Goal: Find specific page/section: Find specific page/section

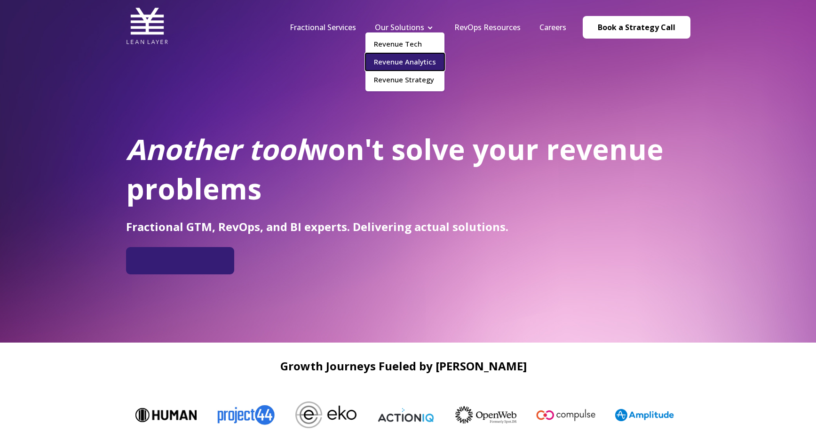
click at [403, 63] on link "Revenue Analytics" at bounding box center [404, 61] width 79 height 17
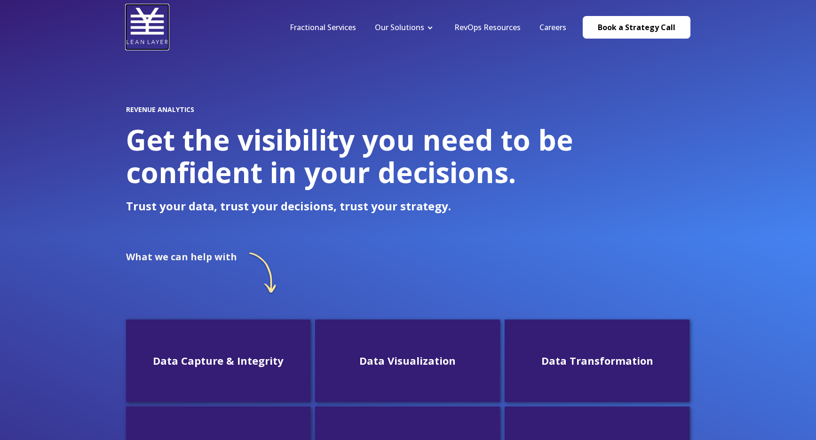
click at [147, 24] on img at bounding box center [147, 26] width 42 height 42
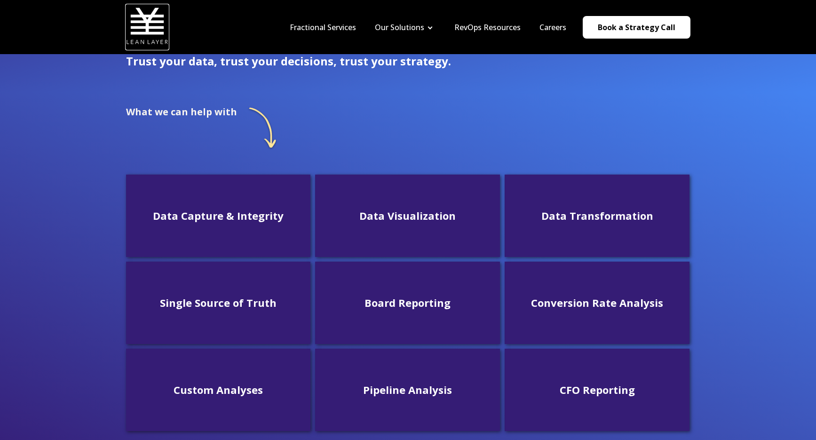
scroll to position [43, 0]
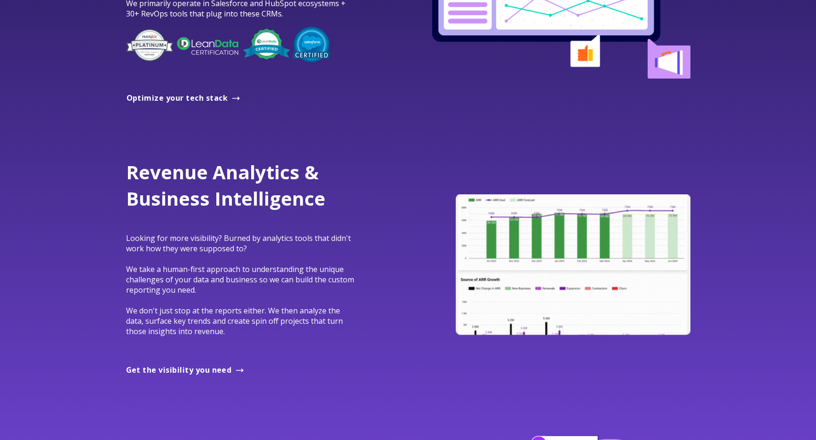
scroll to position [809, 0]
